Goal: Navigation & Orientation: Find specific page/section

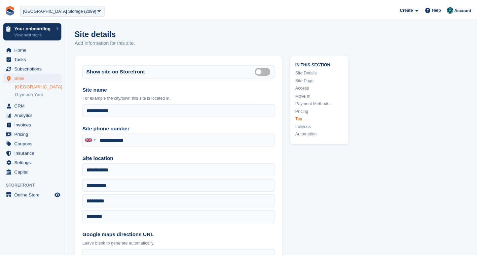
scroll to position [2376, 0]
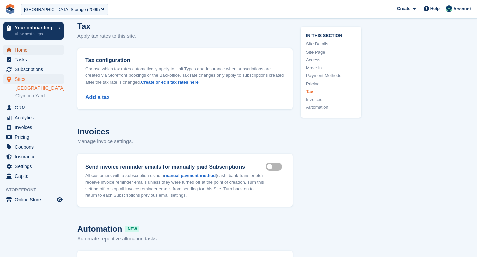
click at [37, 52] on span "Home" at bounding box center [35, 49] width 40 height 9
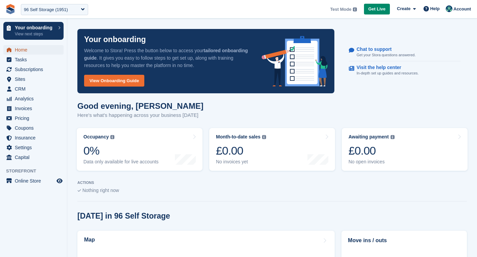
click at [32, 50] on span "Home" at bounding box center [35, 49] width 40 height 9
